Goal: Information Seeking & Learning: Learn about a topic

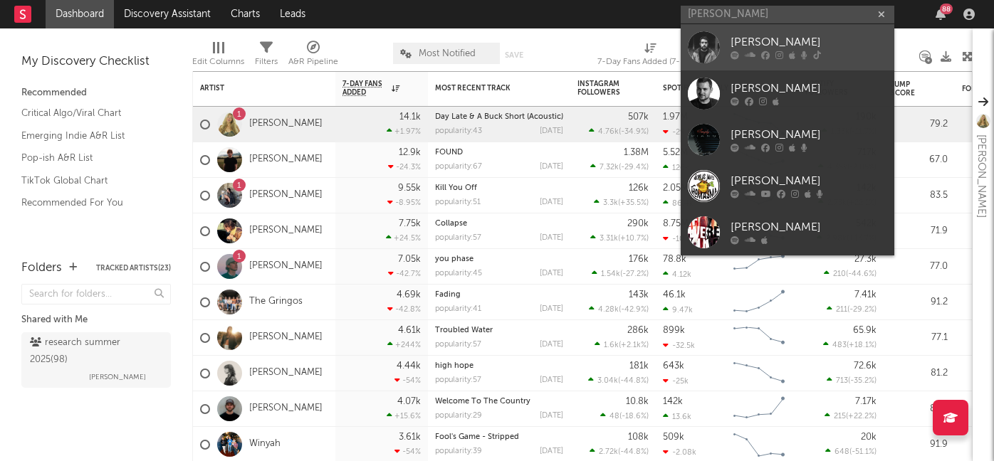
type input "[PERSON_NAME]"
click at [765, 46] on div "[PERSON_NAME]" at bounding box center [809, 42] width 157 height 17
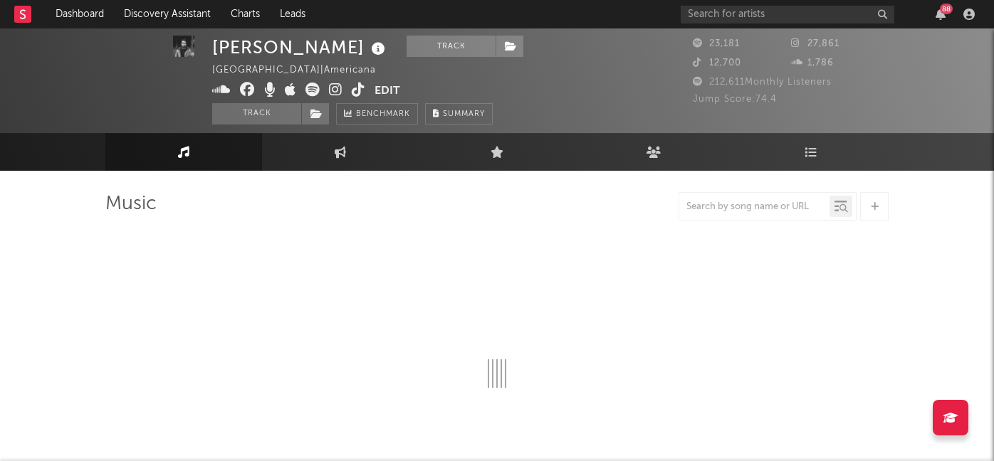
select select "6m"
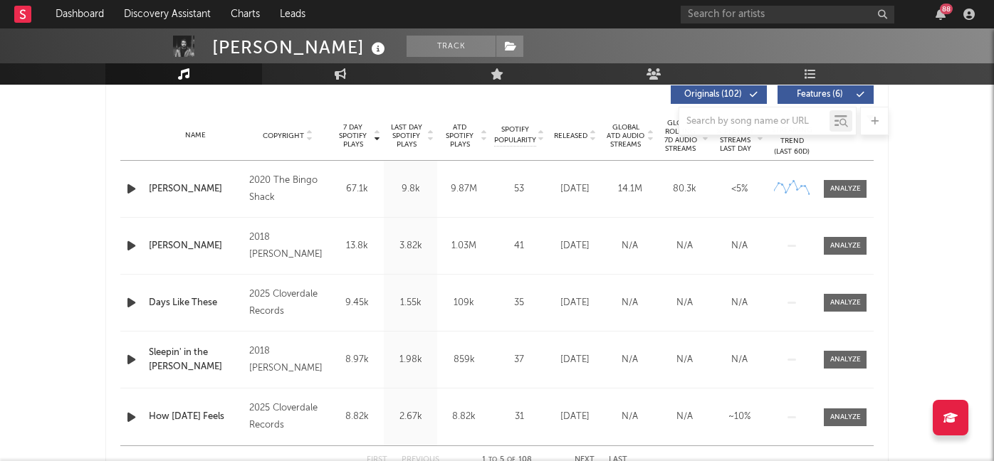
scroll to position [548, 0]
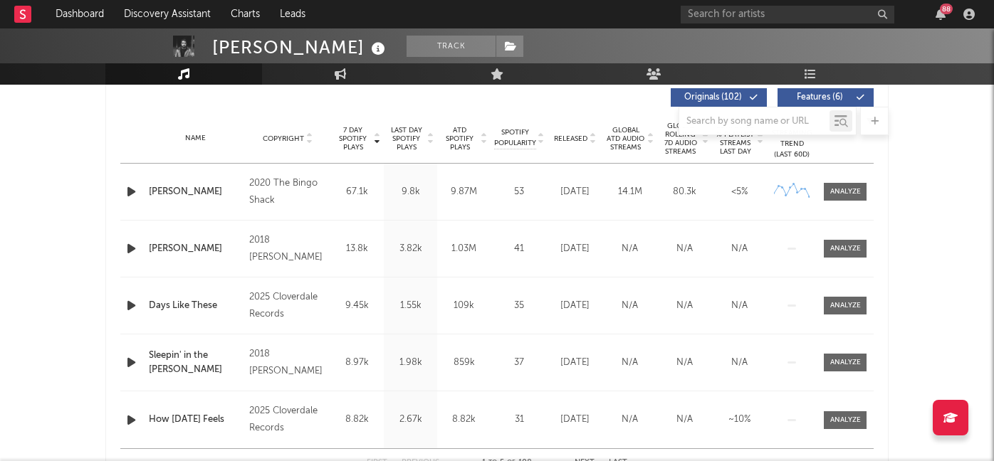
click at [576, 135] on div at bounding box center [496, 121] width 783 height 28
click at [575, 135] on span "Released" at bounding box center [570, 139] width 33 height 9
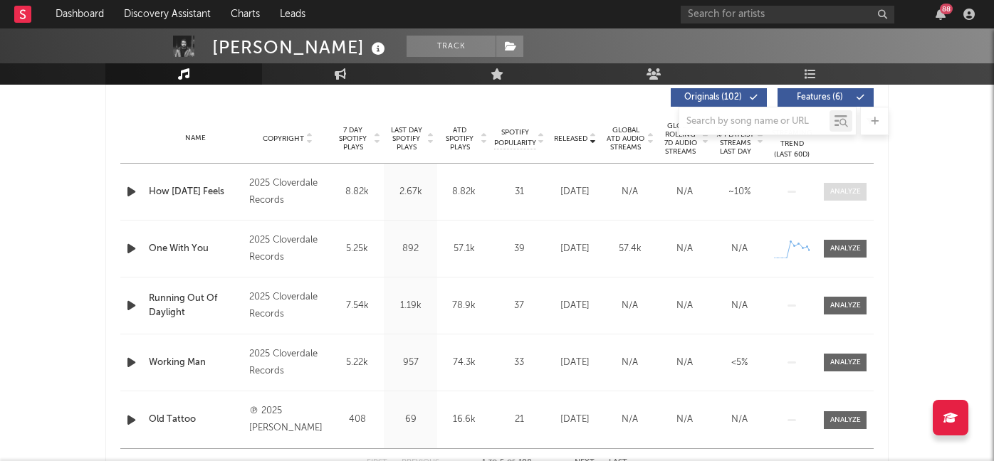
click at [831, 189] on div at bounding box center [845, 192] width 31 height 11
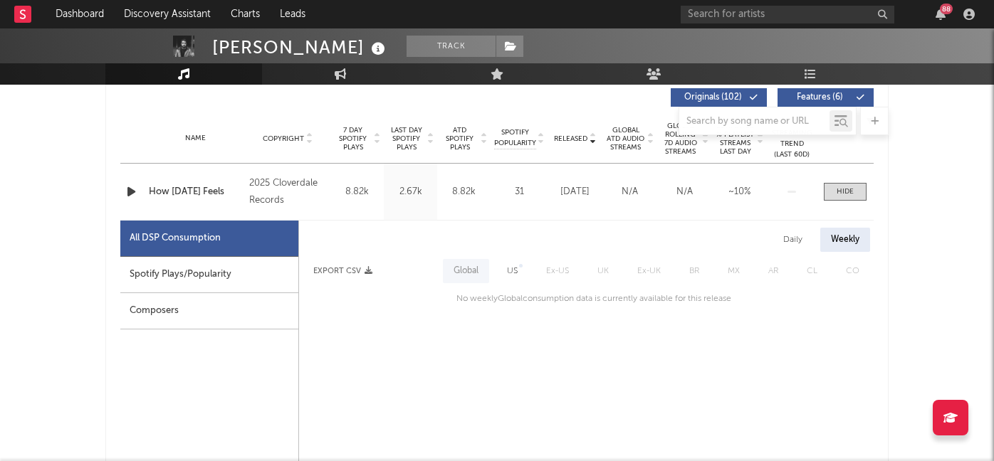
click at [215, 274] on div "Spotify Plays/Popularity" at bounding box center [209, 275] width 178 height 36
select select "1w"
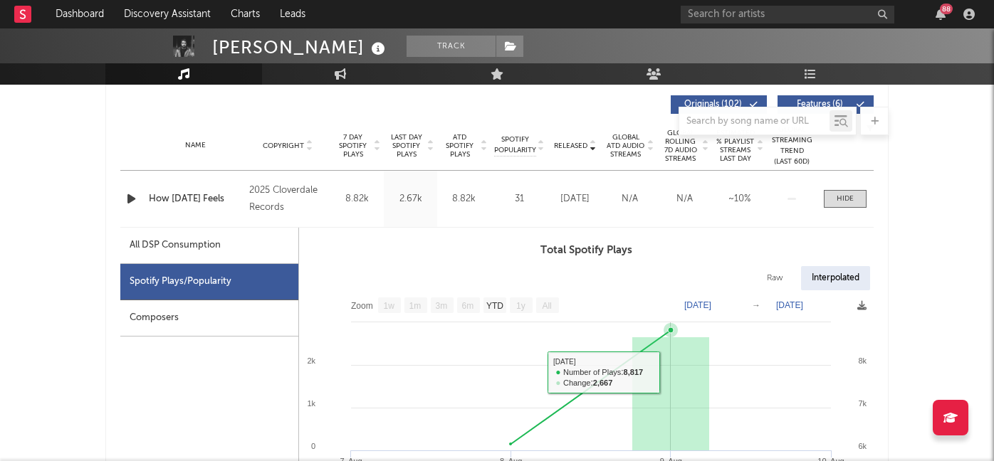
scroll to position [482, 0]
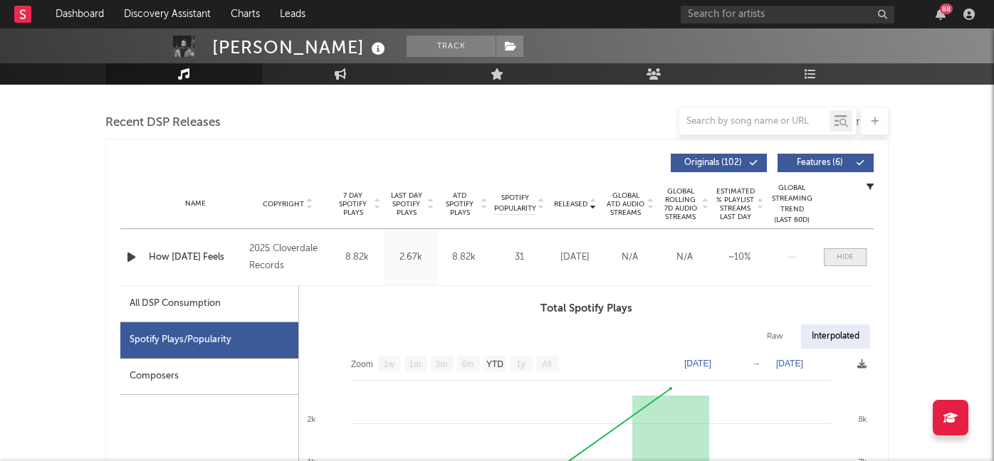
click at [842, 260] on div at bounding box center [845, 257] width 17 height 11
